Goal: Obtain resource: Download file/media

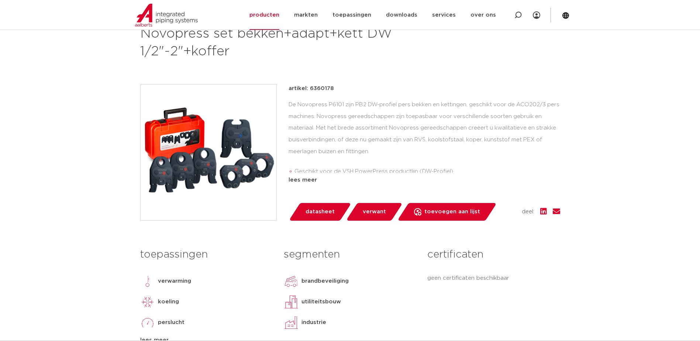
scroll to position [111, 0]
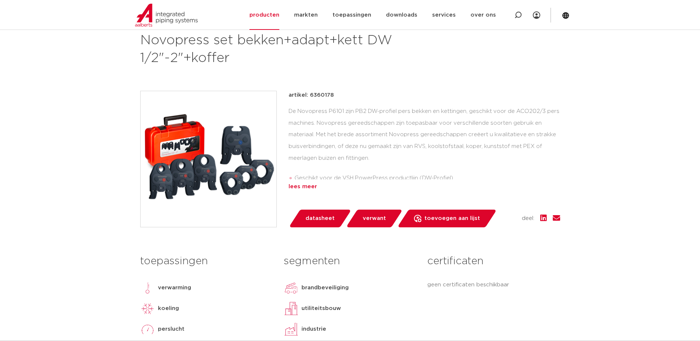
click at [312, 188] on div "lees meer" at bounding box center [425, 186] width 272 height 9
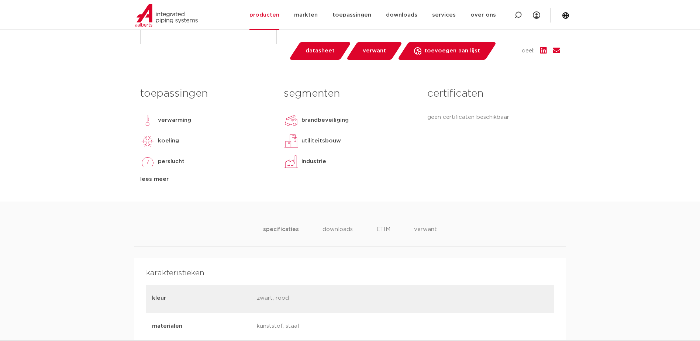
scroll to position [295, 0]
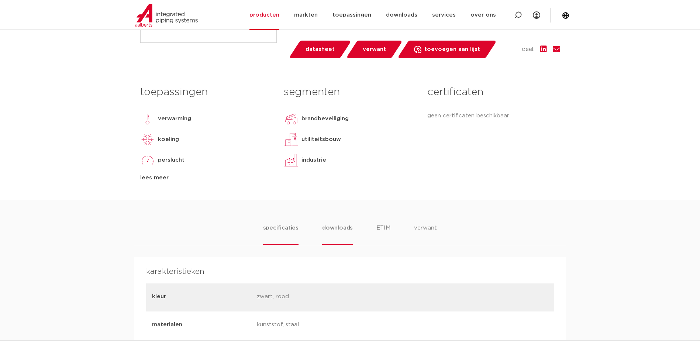
click at [336, 229] on li "downloads" at bounding box center [337, 234] width 31 height 21
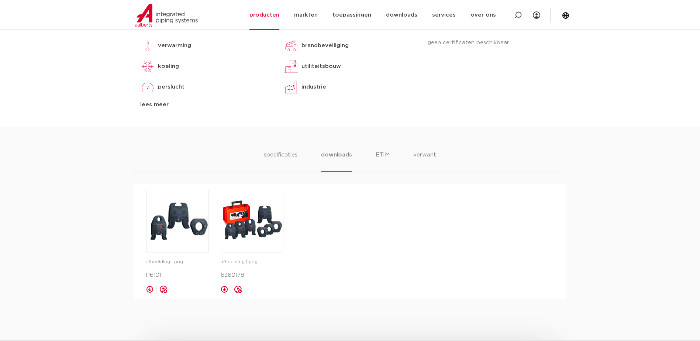
scroll to position [406, 0]
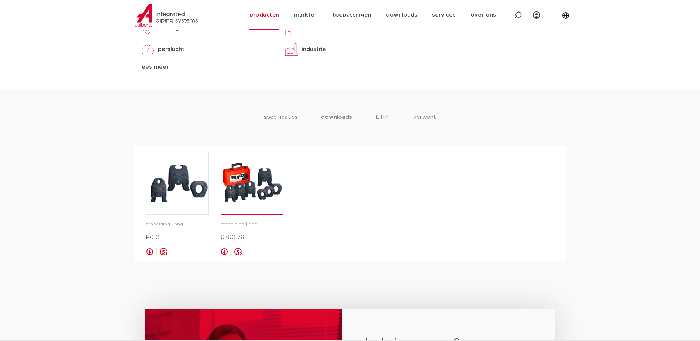
click at [257, 186] on img at bounding box center [252, 183] width 62 height 62
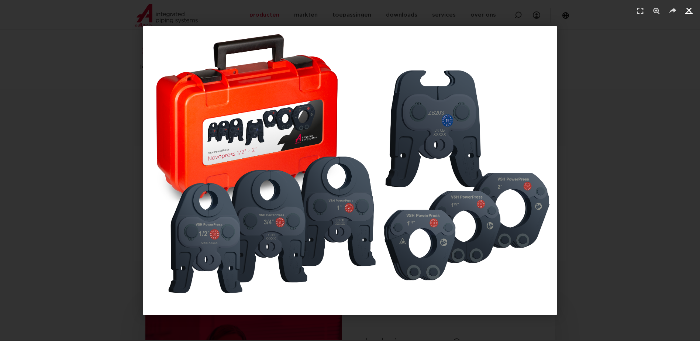
click at [688, 10] on icon "Sluiten (Esc)" at bounding box center [689, 10] width 7 height 7
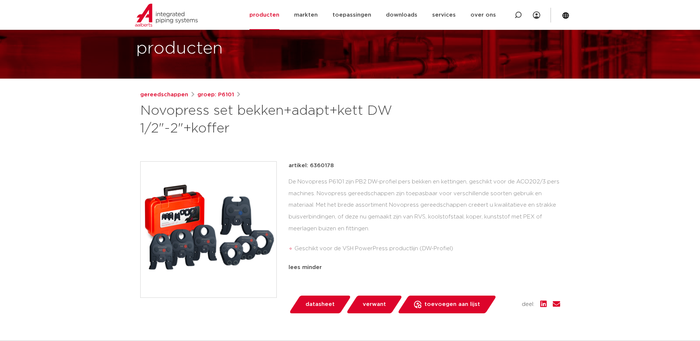
scroll to position [37, 0]
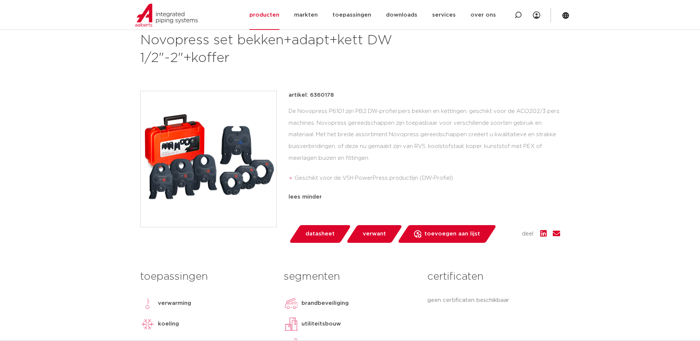
scroll to position [0, 0]
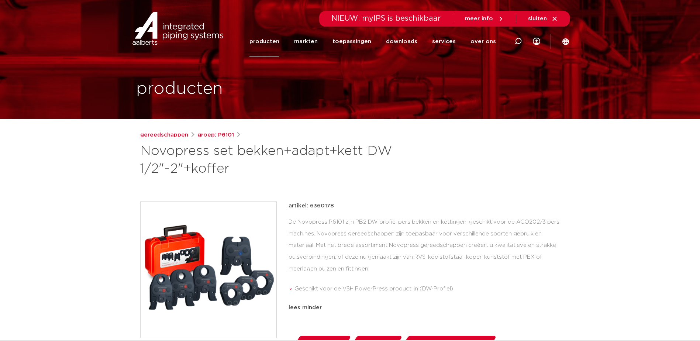
click at [172, 137] on link "gereedschappen" at bounding box center [164, 135] width 48 height 9
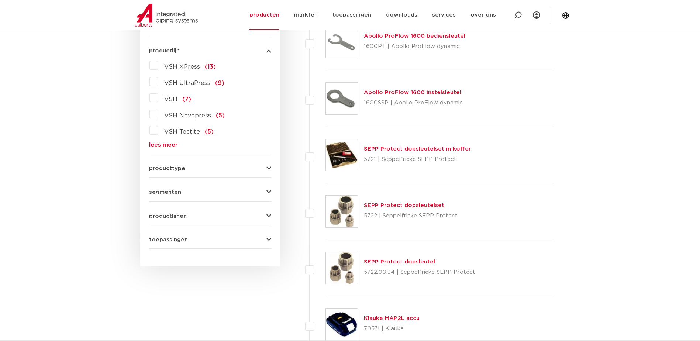
scroll to position [203, 0]
click at [166, 143] on link "lees meer" at bounding box center [210, 145] width 122 height 6
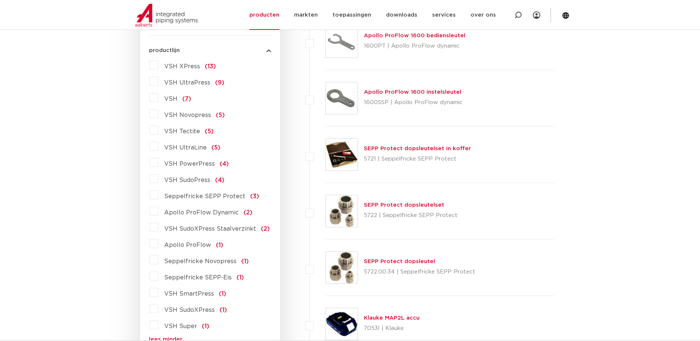
click at [158, 162] on label "VSH PowerPress (4)" at bounding box center [193, 163] width 71 height 12
click at [0, 0] on input "VSH PowerPress (4)" at bounding box center [0, 0] width 0 height 0
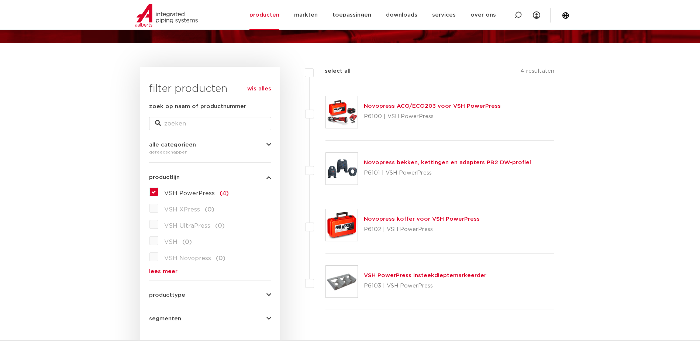
scroll to position [55, 0]
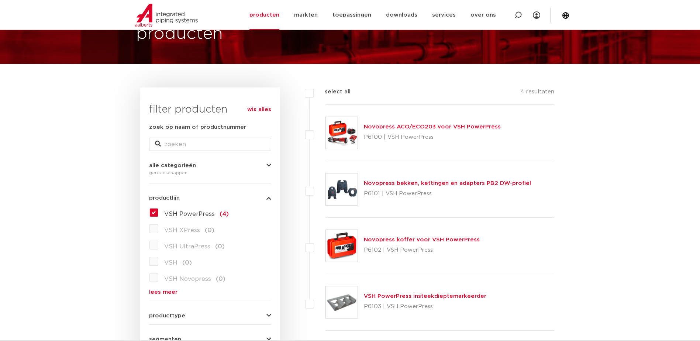
click at [399, 126] on link "Novopress ACO/ECO203 voor VSH PowerPress" at bounding box center [432, 127] width 137 height 6
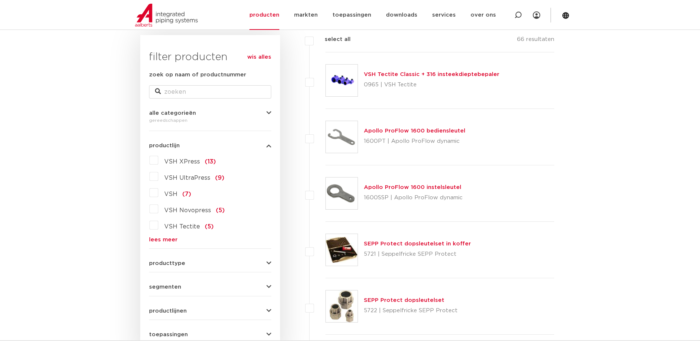
scroll to position [129, 0]
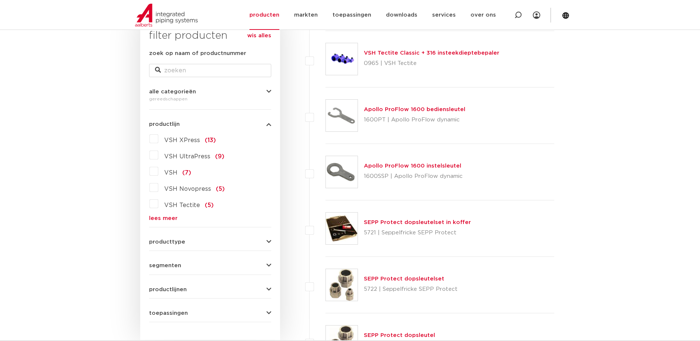
click at [176, 240] on span "producttype" at bounding box center [167, 242] width 36 height 6
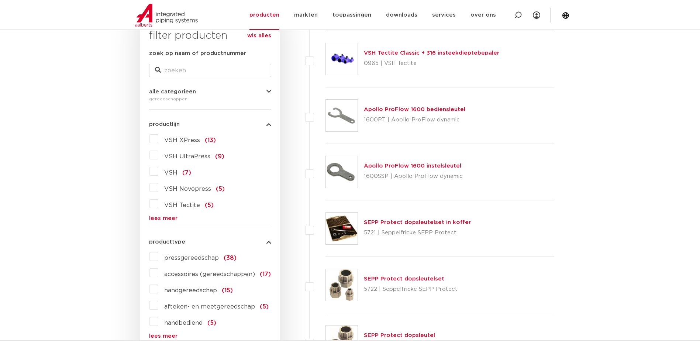
click at [158, 258] on label "pressgereedschap (38)" at bounding box center [197, 257] width 78 height 12
click at [0, 0] on input "pressgereedschap (38)" at bounding box center [0, 0] width 0 height 0
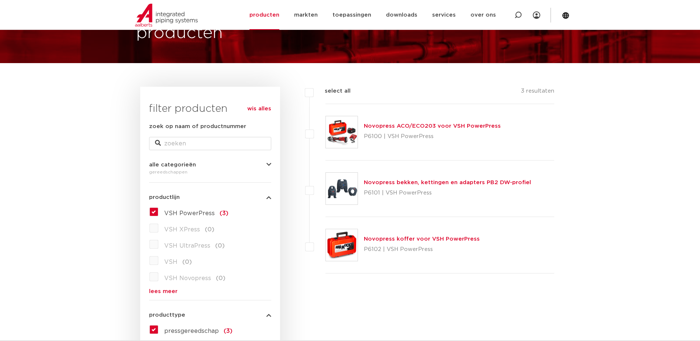
scroll to position [55, 0]
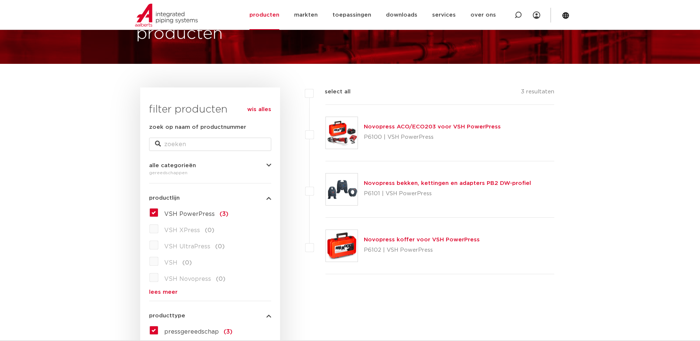
click at [416, 186] on link "Novopress bekken, kettingen en adapters PB2 DW-profiel" at bounding box center [447, 184] width 167 height 6
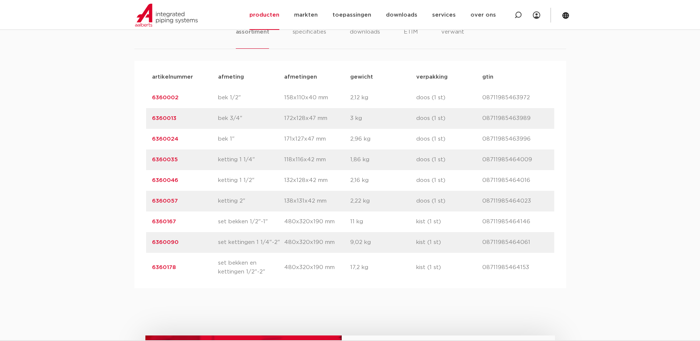
scroll to position [480, 0]
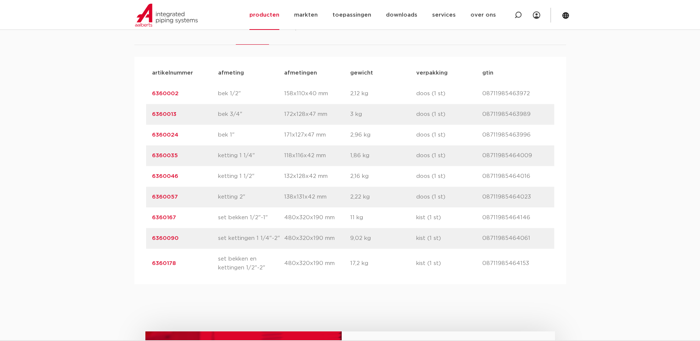
drag, startPoint x: 148, startPoint y: 217, endPoint x: 187, endPoint y: 217, distance: 39.1
click at [187, 217] on div "artikelnummer 6360167 afmeting set bekken 1/2"-1" afmetingen 480x320x190 mm gew…" at bounding box center [350, 217] width 408 height 21
drag, startPoint x: 187, startPoint y: 217, endPoint x: 162, endPoint y: 218, distance: 25.2
click at [162, 218] on link "6360167" at bounding box center [164, 218] width 24 height 6
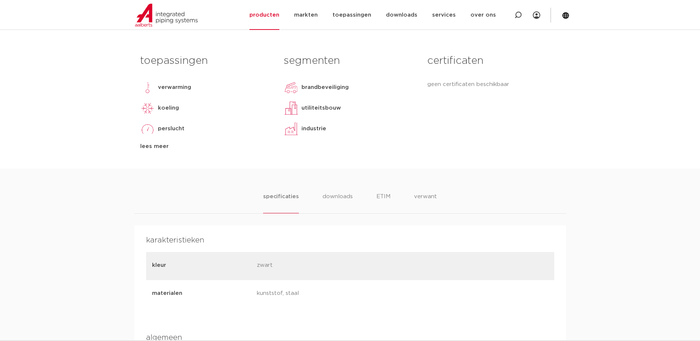
scroll to position [295, 0]
click at [337, 198] on li "downloads" at bounding box center [337, 201] width 31 height 21
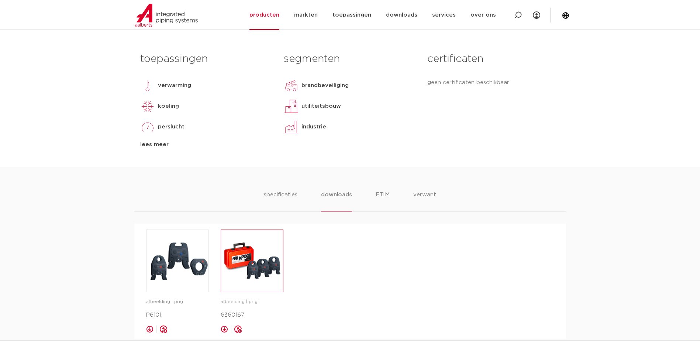
click at [261, 263] on img at bounding box center [252, 261] width 62 height 62
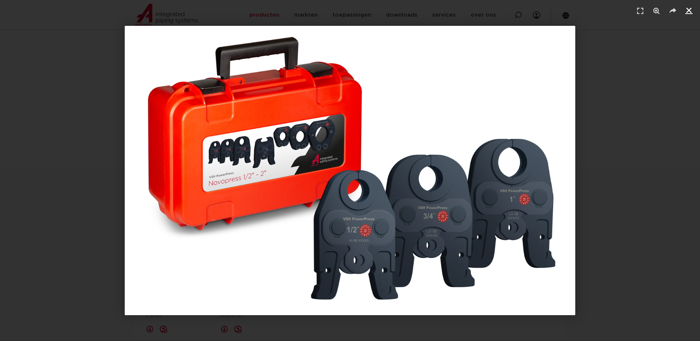
click at [684, 9] on link "Sluiten (Esc)" at bounding box center [689, 10] width 11 height 11
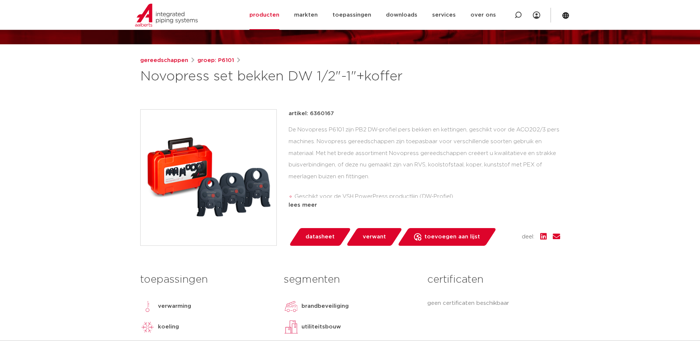
scroll to position [148, 0]
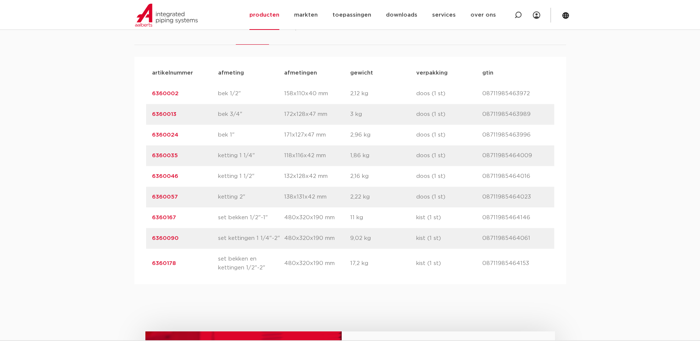
click at [160, 158] on link "6360035" at bounding box center [165, 156] width 26 height 6
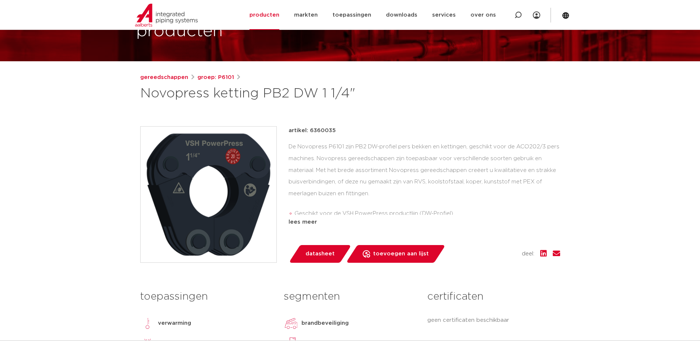
scroll to position [74, 0]
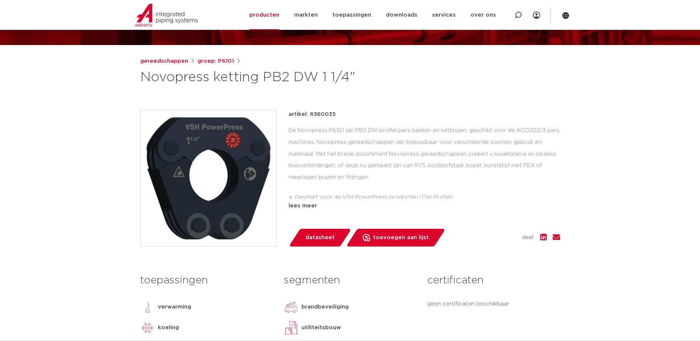
click at [207, 172] on img at bounding box center [209, 178] width 136 height 136
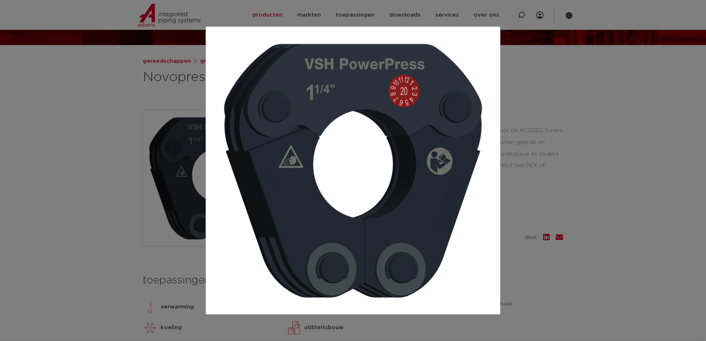
click at [508, 83] on div at bounding box center [353, 170] width 706 height 341
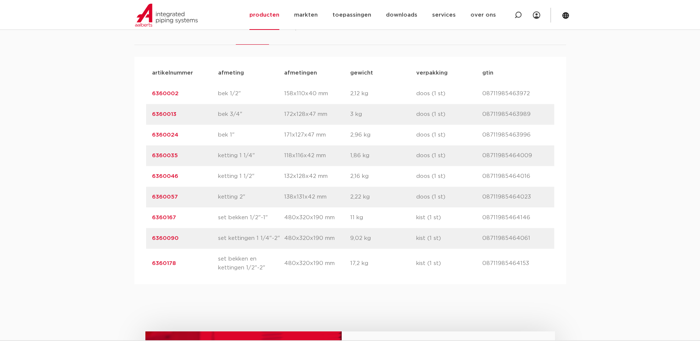
click at [159, 264] on link "6360178" at bounding box center [164, 264] width 24 height 6
click at [166, 237] on link "6360090" at bounding box center [165, 239] width 27 height 6
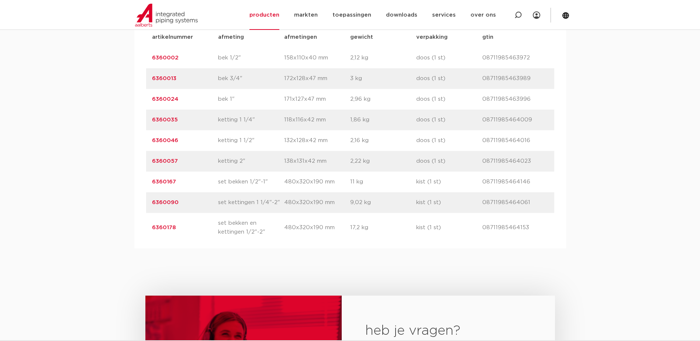
scroll to position [480, 0]
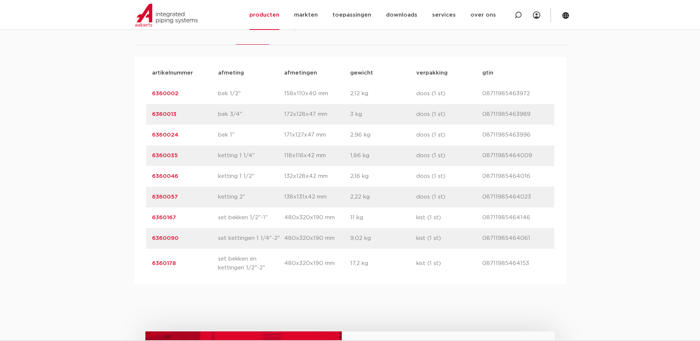
click at [165, 154] on link "6360035" at bounding box center [165, 156] width 26 height 6
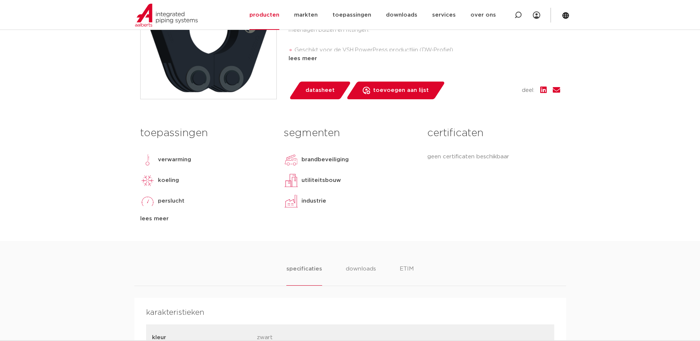
scroll to position [295, 0]
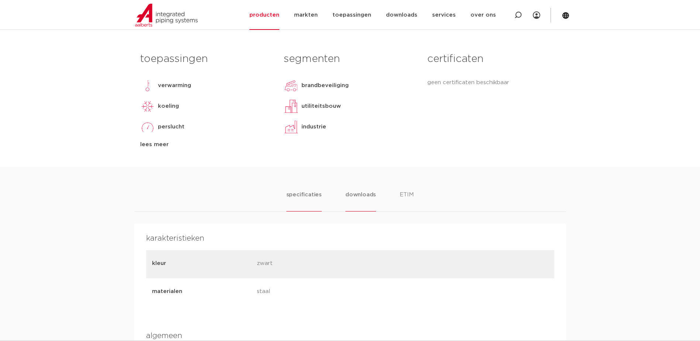
click at [363, 197] on li "downloads" at bounding box center [361, 201] width 31 height 21
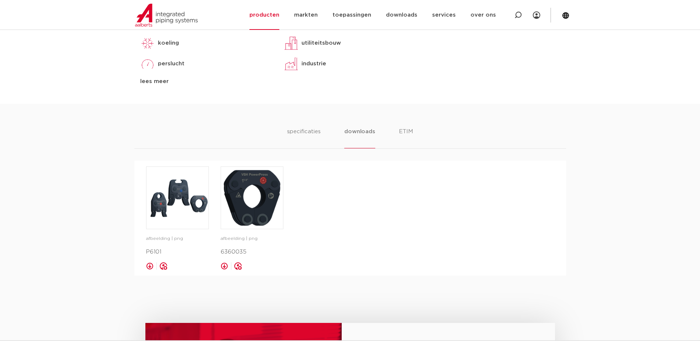
scroll to position [369, 0]
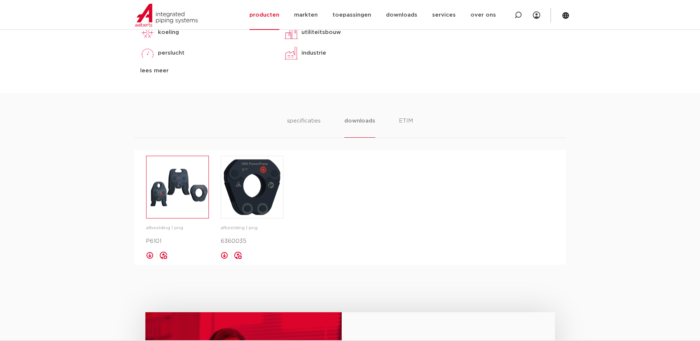
click at [191, 196] on img at bounding box center [178, 187] width 62 height 62
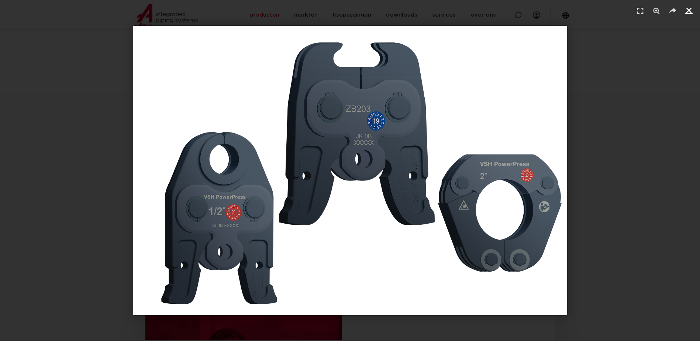
click at [692, 7] on icon "Sluiten (Esc)" at bounding box center [689, 10] width 7 height 7
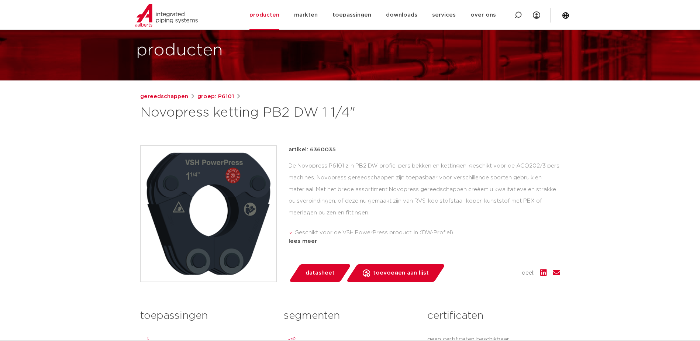
scroll to position [37, 0]
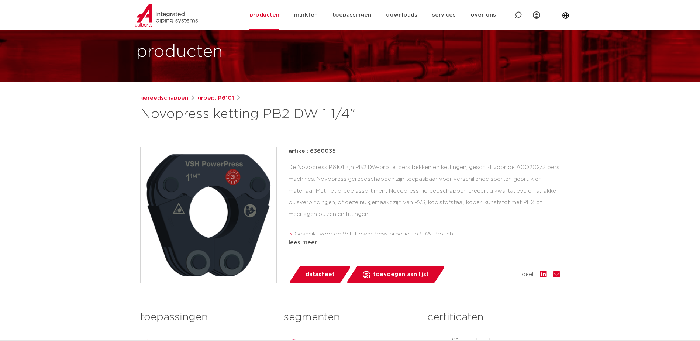
drag, startPoint x: 310, startPoint y: 152, endPoint x: 337, endPoint y: 153, distance: 27.0
click at [337, 153] on div "artikel: 6360035" at bounding box center [425, 151] width 272 height 9
drag, startPoint x: 337, startPoint y: 153, endPoint x: 323, endPoint y: 151, distance: 14.2
copy p "6360035"
